Goal: Find specific page/section: Find specific page/section

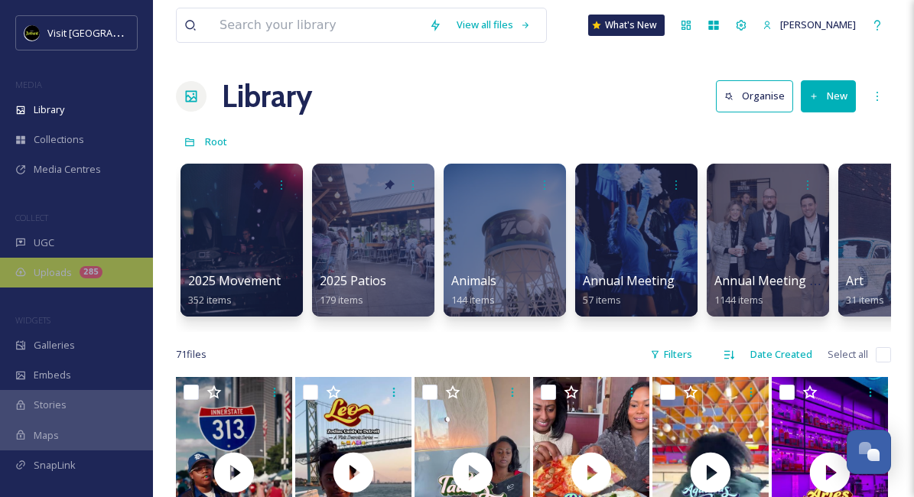
click at [68, 270] on span "Uploads" at bounding box center [53, 272] width 38 height 15
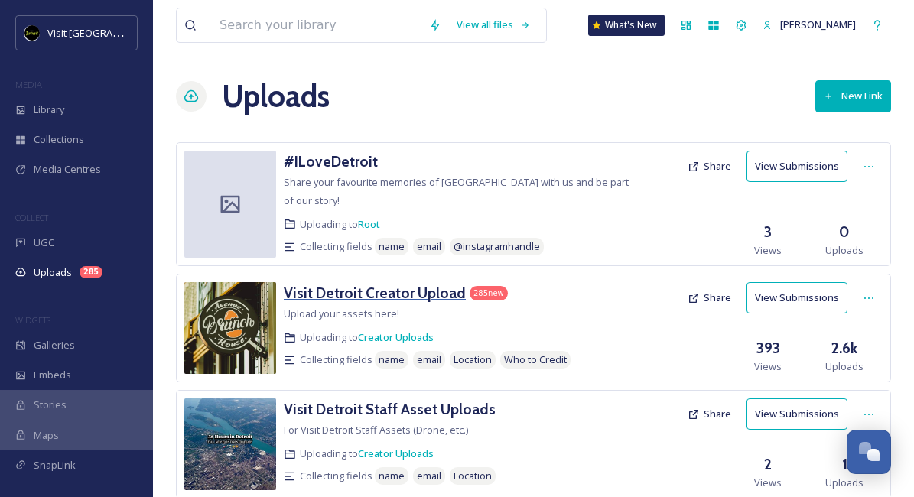
click at [351, 285] on h3 "Visit Detroit Creator Upload" at bounding box center [375, 293] width 182 height 18
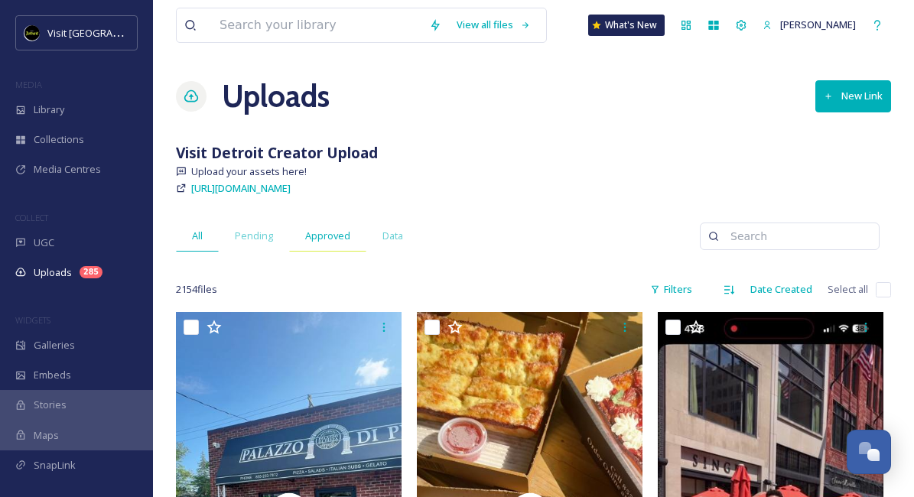
click at [326, 246] on div "Approved" at bounding box center [327, 235] width 77 height 31
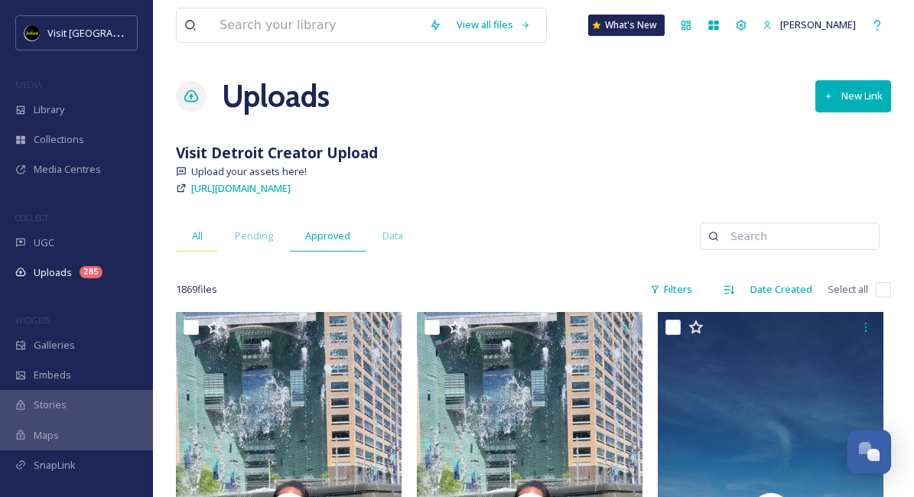
click at [203, 242] on div "All" at bounding box center [197, 235] width 43 height 31
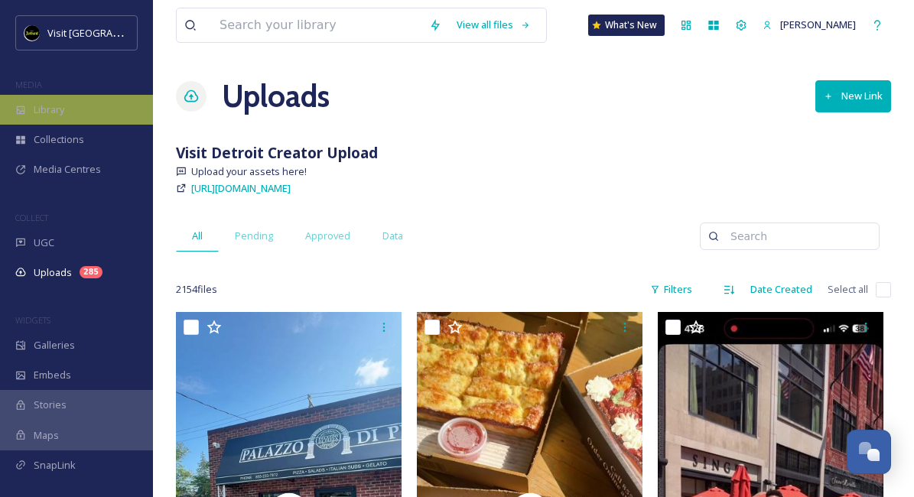
click at [59, 110] on span "Library" at bounding box center [49, 110] width 31 height 15
